Goal: Task Accomplishment & Management: Use online tool/utility

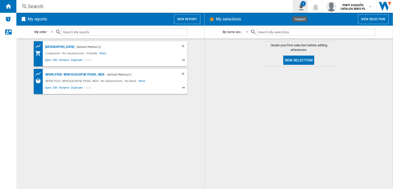
click at [304, 9] on button "1" at bounding box center [300, 6] width 14 height 13
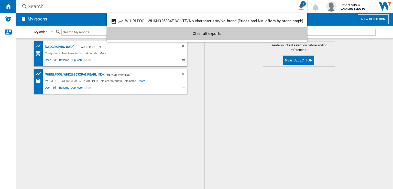
drag, startPoint x: 216, startPoint y: 76, endPoint x: 176, endPoint y: 132, distance: 68.7
click at [216, 76] on md-backdrop at bounding box center [196, 94] width 393 height 189
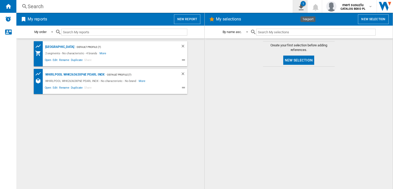
click at [299, 6] on ng-md-icon "1\a export" at bounding box center [300, 6] width 6 height 6
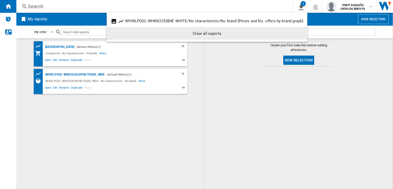
click at [224, 40] on md-menu-content "WHIRLPOOL WHKN3253B4E WHITE/No characteristic/No brand [Prices and No. offers b…" at bounding box center [207, 27] width 201 height 29
click at [219, 34] on div "Clear all exports" at bounding box center [207, 33] width 192 height 9
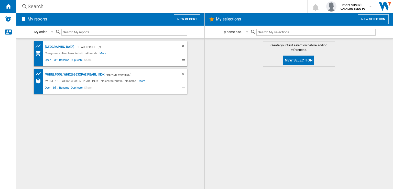
click at [247, 63] on md-content "Create your first selection before adding references. New selection" at bounding box center [299, 113] width 188 height 150
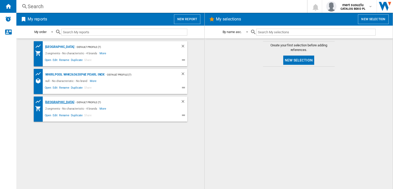
click at [53, 99] on div "[GEOGRAPHIC_DATA]" at bounding box center [59, 102] width 30 height 6
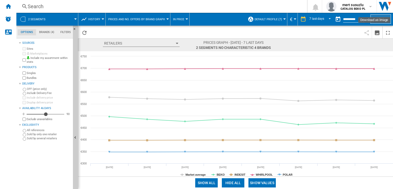
click at [380, 20] on button "Edit" at bounding box center [380, 18] width 20 height 9
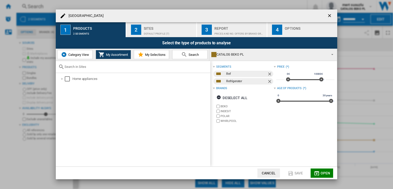
click at [95, 68] on input "text" at bounding box center [135, 67] width 143 height 4
paste input "SBS IW E90 Pearl"
type input "SBS"
click at [331, 16] on ng-md-icon "getI18NText('BUTTONS.CLOSE_DIALOG')" at bounding box center [330, 16] width 6 height 6
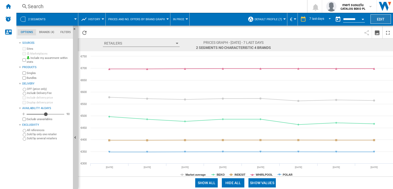
click at [380, 20] on button "Edit" at bounding box center [380, 18] width 20 height 9
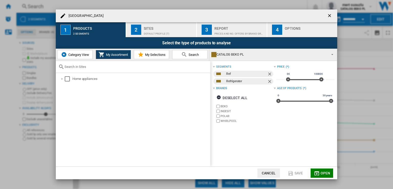
click at [114, 67] on input "text" at bounding box center [135, 67] width 143 height 4
paste input "SBS IW E90 Pearl"
type input "SBS IW E90 Pearl"
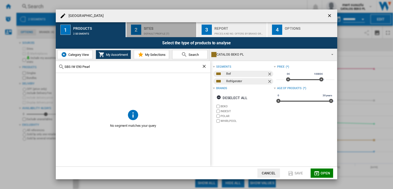
click at [160, 28] on div "Sites" at bounding box center [169, 26] width 50 height 5
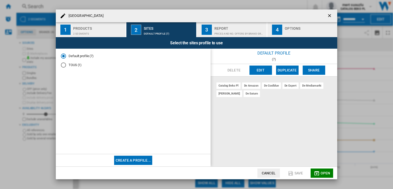
click at [219, 26] on div "Report" at bounding box center [239, 26] width 50 height 5
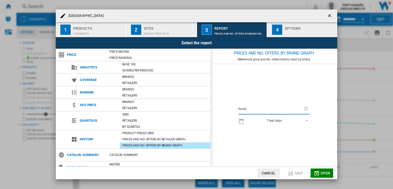
click at [64, 31] on div "1" at bounding box center [65, 30] width 10 height 10
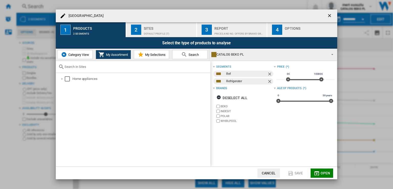
click at [112, 62] on div at bounding box center [133, 67] width 155 height 12
click at [107, 71] on div at bounding box center [133, 67] width 155 height 12
click at [89, 67] on input "text" at bounding box center [135, 67] width 143 height 4
paste input "SBS IW E90 Pearl"
type input "SBS IW E90 Pearl"
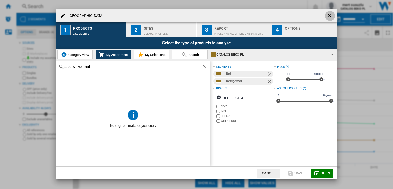
click at [332, 15] on ng-md-icon "getI18NText('BUTTONS.CLOSE_DIALOG')" at bounding box center [330, 16] width 6 height 6
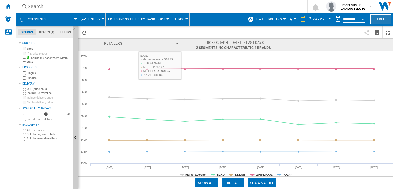
click at [381, 21] on button "Edit" at bounding box center [380, 18] width 20 height 9
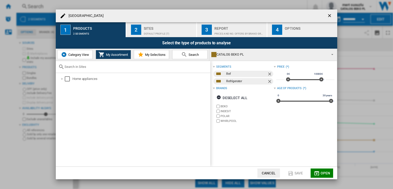
click at [167, 34] on div "Default profile (7)" at bounding box center [169, 32] width 50 height 5
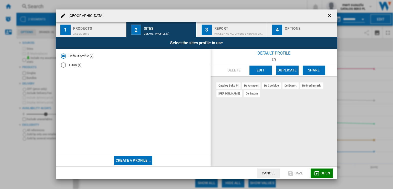
click at [235, 30] on div "Prices and No. offers by brand graph" at bounding box center [239, 32] width 50 height 5
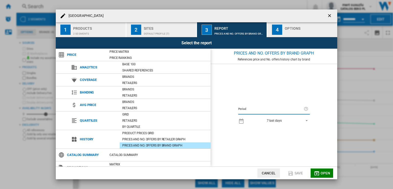
click at [286, 33] on div "button" at bounding box center [310, 32] width 50 height 5
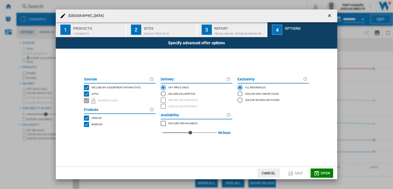
click at [90, 31] on div "2 segments" at bounding box center [98, 32] width 50 height 5
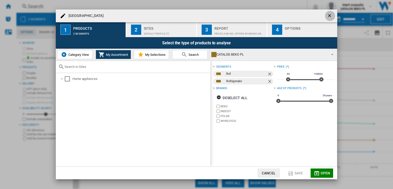
click at [331, 16] on ng-md-icon "getI18NText('BUTTONS.CLOSE_DIALOG')" at bounding box center [330, 16] width 6 height 6
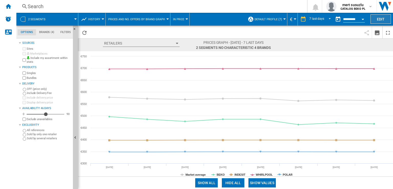
click at [380, 17] on button "Edit" at bounding box center [380, 18] width 20 height 9
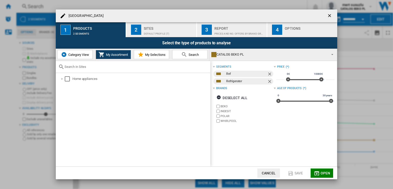
click at [68, 67] on input "text" at bounding box center [135, 67] width 143 height 4
paste input "SBS IW E90 Pearl"
type input "SBS IW E90 Pearl"
click at [330, 14] on ng-md-icon "getI18NText('BUTTONS.CLOSE_DIALOG')" at bounding box center [330, 16] width 6 height 6
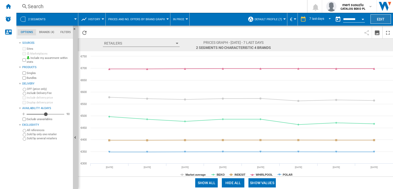
click at [382, 20] on button "Edit" at bounding box center [380, 18] width 20 height 9
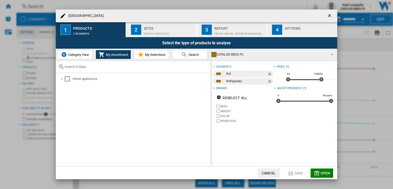
click at [83, 66] on input "text" at bounding box center [135, 67] width 143 height 4
paste input "KGN Eco 201 C"
type input "KGN"
click at [329, 15] on ng-md-icon "getI18NText('BUTTONS.CLOSE_DIALOG')" at bounding box center [330, 16] width 6 height 6
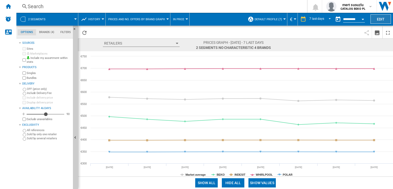
click at [381, 17] on button "Edit" at bounding box center [380, 18] width 20 height 9
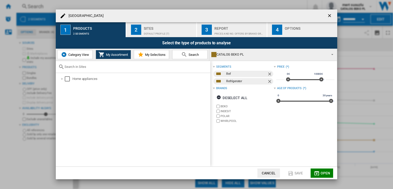
click at [79, 64] on div at bounding box center [133, 67] width 155 height 12
click at [89, 61] on div at bounding box center [133, 67] width 155 height 12
click at [89, 65] on input "text" at bounding box center [135, 67] width 143 height 4
type input "baukn"
click at [142, 55] on md-icon at bounding box center [141, 54] width 6 height 6
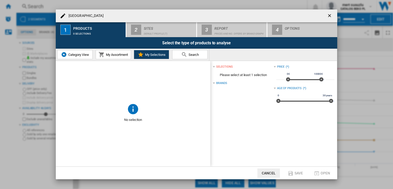
click at [181, 52] on md-icon at bounding box center [184, 54] width 6 height 6
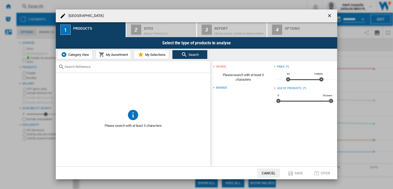
click at [108, 68] on input "text" at bounding box center [135, 67] width 143 height 4
type input "m"
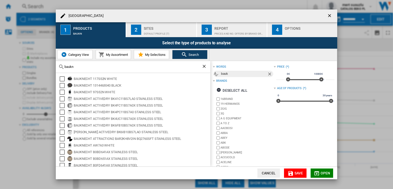
drag, startPoint x: 90, startPoint y: 67, endPoint x: 34, endPoint y: 63, distance: 56.6
click at [34, 63] on div "[GEOGRAPHIC_DATA] 1 Products baukn 2 Sites Default profile (7) 3 Report Prices …" at bounding box center [196, 94] width 393 height 189
paste input "SBS IW E90 Pearl"
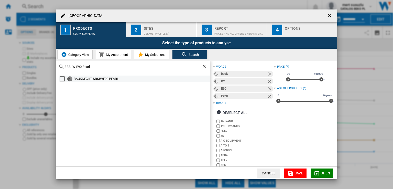
type input "SBS IW E90 Pearl"
click at [62, 79] on div "Select" at bounding box center [62, 78] width 5 height 5
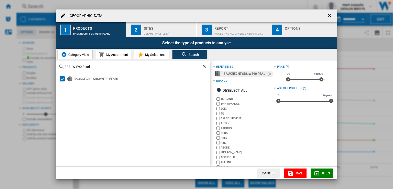
click at [324, 173] on span "Open" at bounding box center [326, 173] width 10 height 4
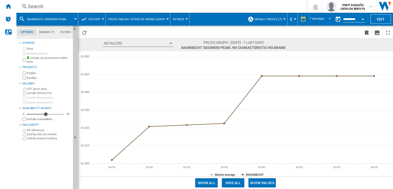
click at [117, 18] on span "Prices and No. offers by brand graph" at bounding box center [136, 19] width 57 height 3
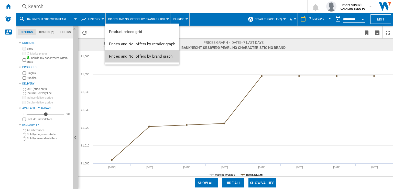
click at [144, 55] on span "Prices and No. offers by brand graph" at bounding box center [140, 56] width 63 height 5
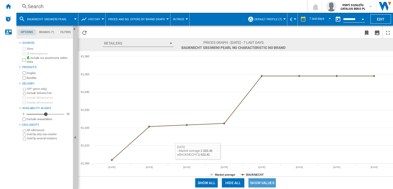
click at [261, 181] on button "Show values" at bounding box center [261, 182] width 27 height 9
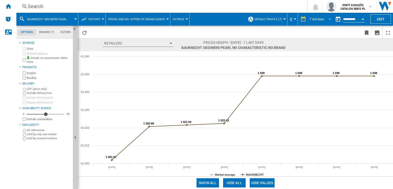
click at [321, 19] on div "7 last days" at bounding box center [316, 19] width 15 height 4
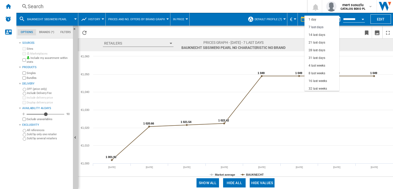
scroll to position [7, 0]
click at [316, 49] on div "31 last days" at bounding box center [317, 50] width 17 height 4
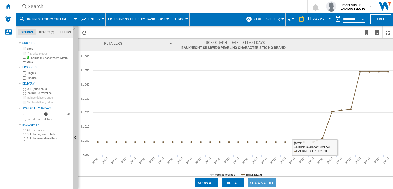
click at [274, 184] on button "Show values" at bounding box center [261, 182] width 27 height 9
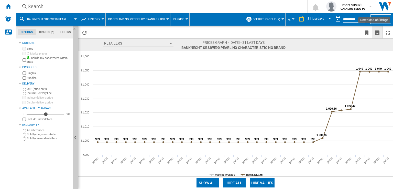
click at [378, 33] on ng-md-icon "Download as image" at bounding box center [377, 33] width 6 height 6
click at [139, 17] on button "Prices and No. offers by brand graph" at bounding box center [137, 19] width 59 height 13
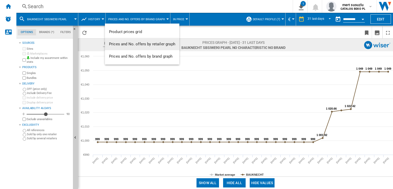
click at [140, 44] on span "Prices and No. offers by retailer graph" at bounding box center [142, 44] width 66 height 5
